Goal: Information Seeking & Learning: Learn about a topic

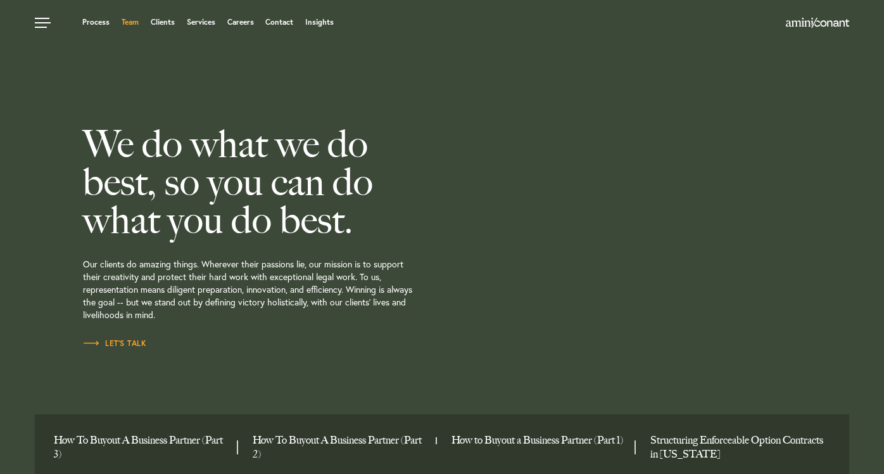
click at [127, 22] on link "Team" at bounding box center [130, 22] width 17 height 8
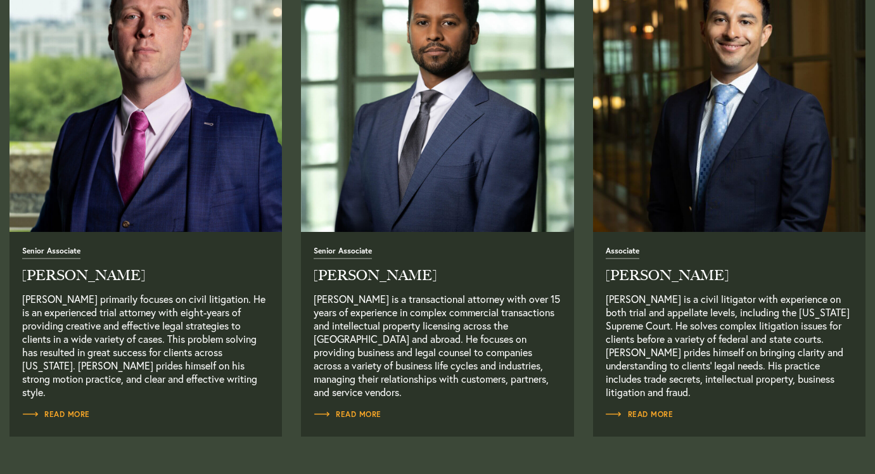
scroll to position [1070, 0]
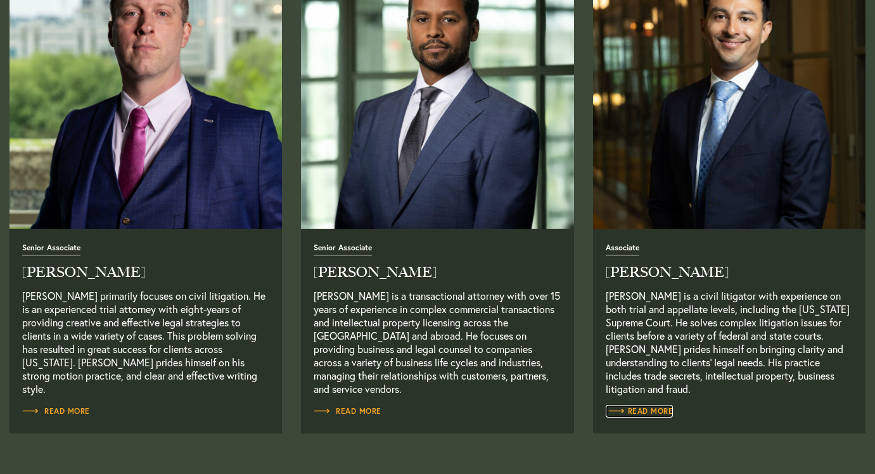
click at [657, 411] on span "Read More" at bounding box center [639, 411] width 68 height 8
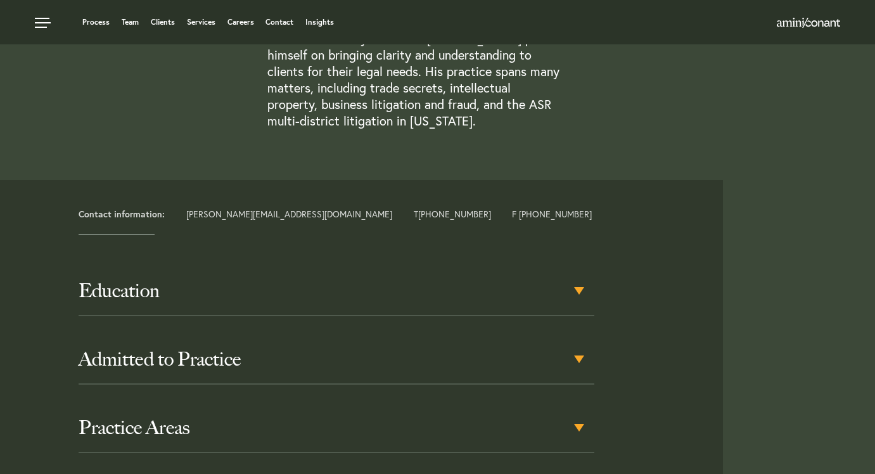
scroll to position [453, 0]
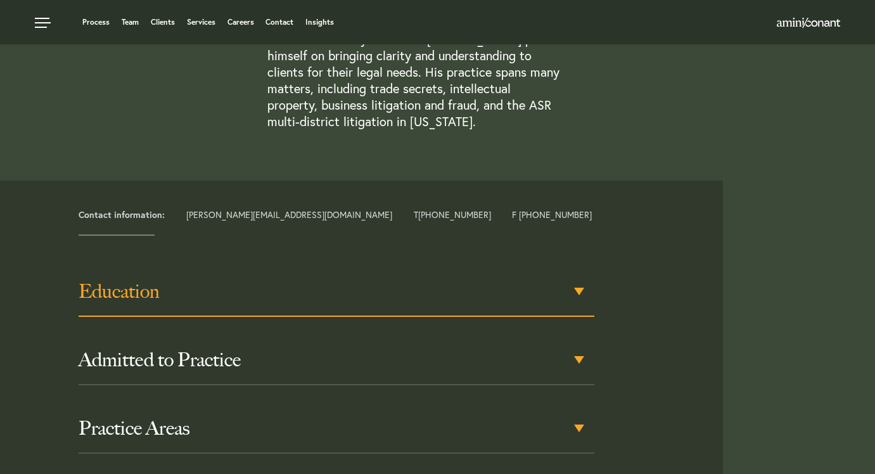
click at [580, 277] on div "Education" at bounding box center [337, 291] width 516 height 49
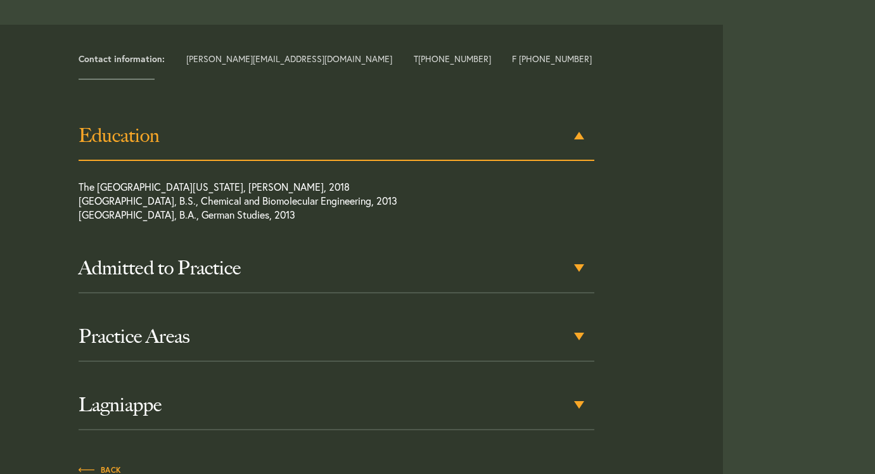
scroll to position [620, 0]
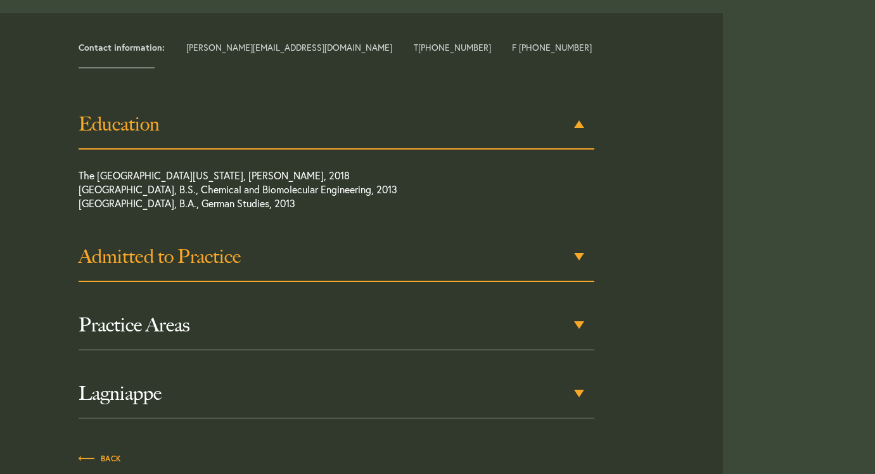
click at [582, 246] on h3 "Admitted to Practice" at bounding box center [337, 256] width 516 height 23
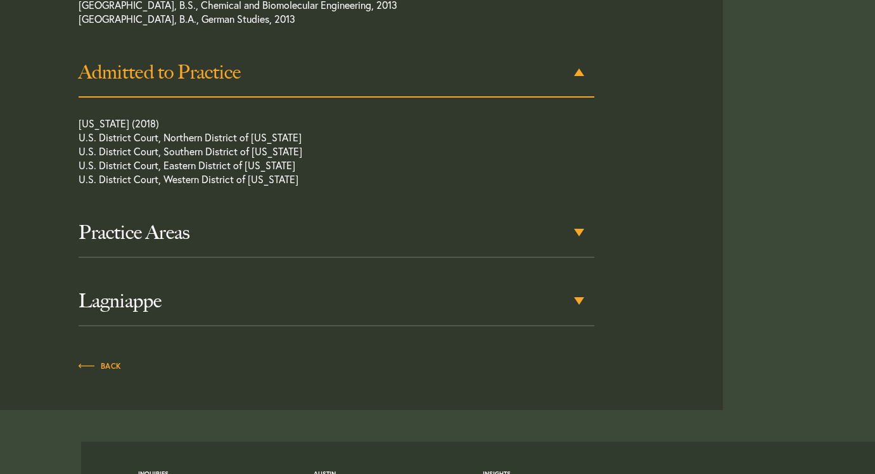
scroll to position [808, 0]
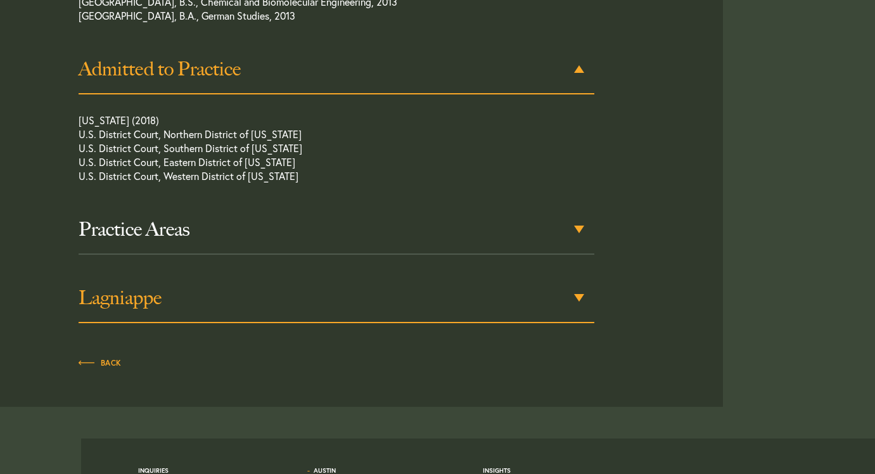
click at [581, 281] on div "Lagniappe" at bounding box center [337, 298] width 516 height 49
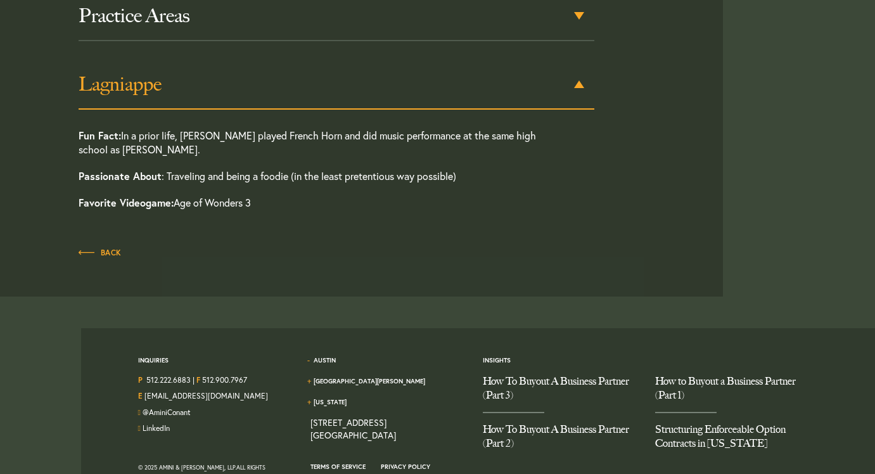
scroll to position [1032, 0]
